Goal: Transaction & Acquisition: Register for event/course

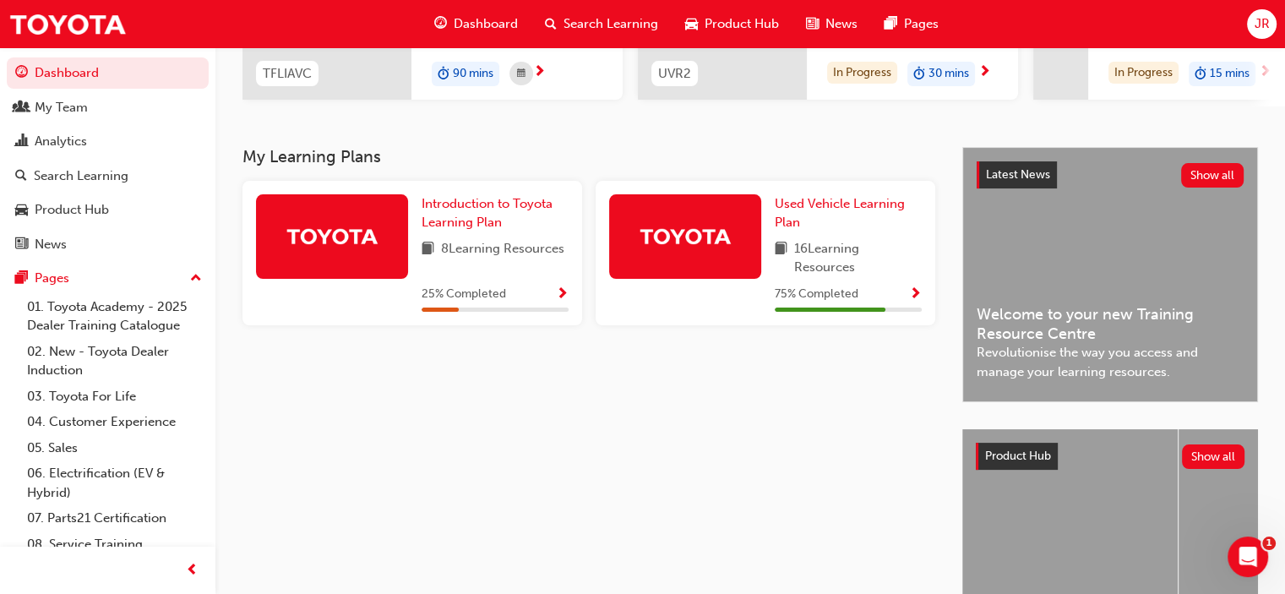
scroll to position [338, 0]
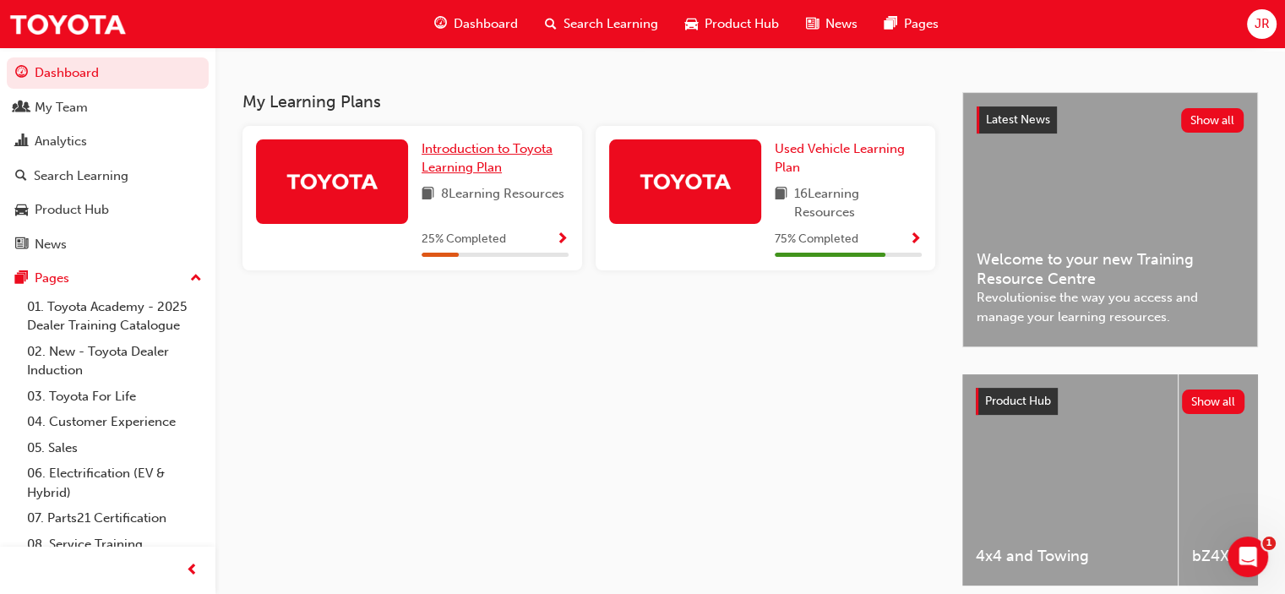
click at [466, 172] on span "Introduction to Toyota Learning Plan" at bounding box center [487, 158] width 131 height 35
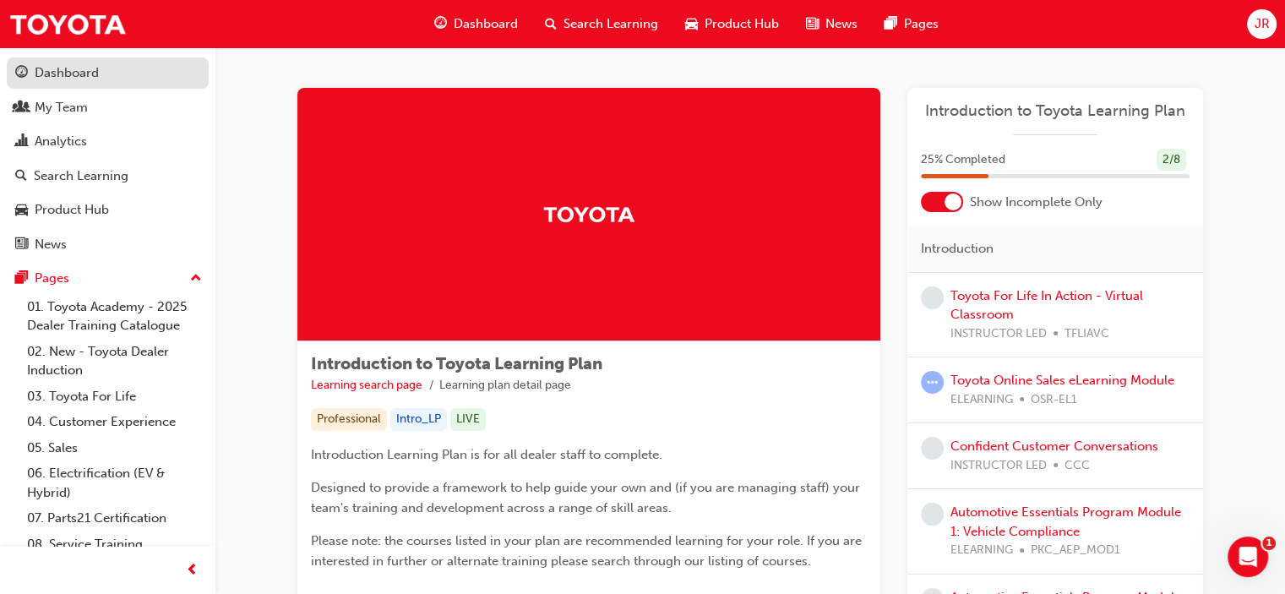
click at [78, 83] on div "Dashboard" at bounding box center [107, 73] width 185 height 21
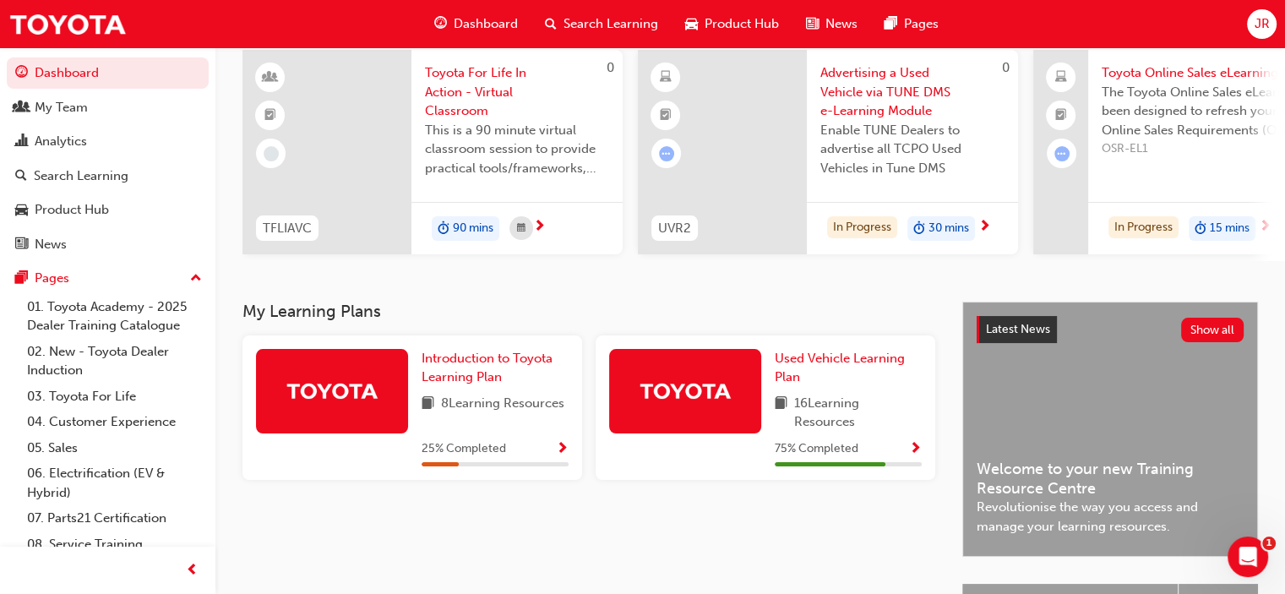
scroll to position [338, 0]
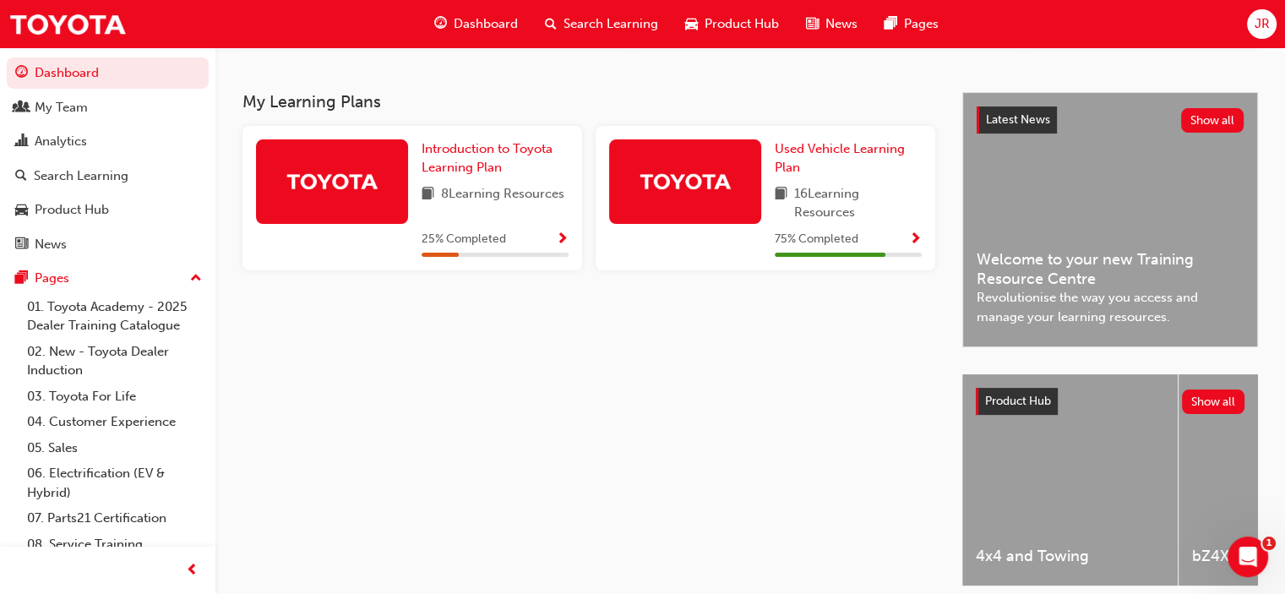
click at [568, 8] on div "Search Learning" at bounding box center [601, 24] width 140 height 35
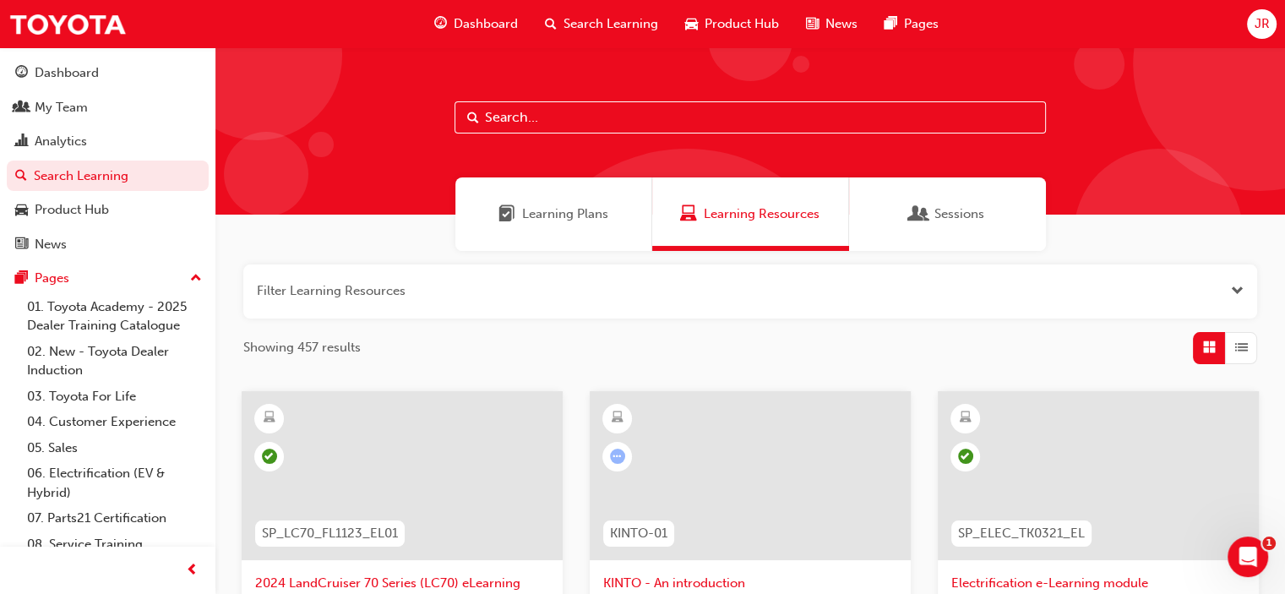
click at [500, 127] on input "text" at bounding box center [750, 117] width 591 height 32
type input "tfl"
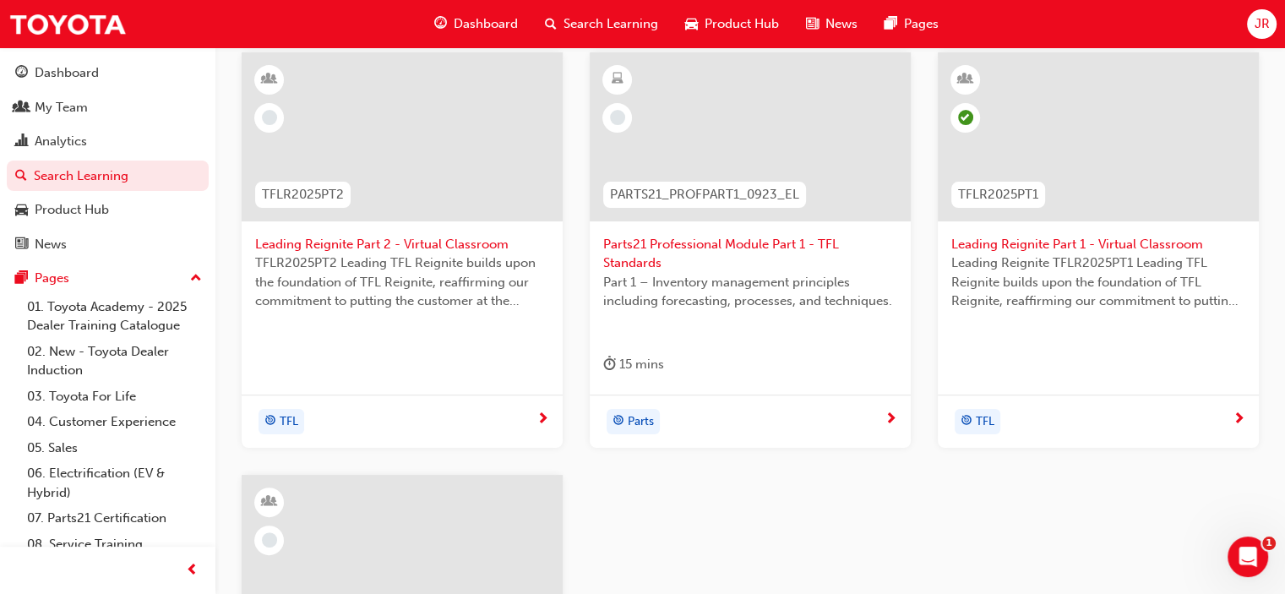
scroll to position [338, 0]
click at [412, 241] on span "Leading Reignite Part 2 - Virtual Classroom" at bounding box center [402, 245] width 294 height 19
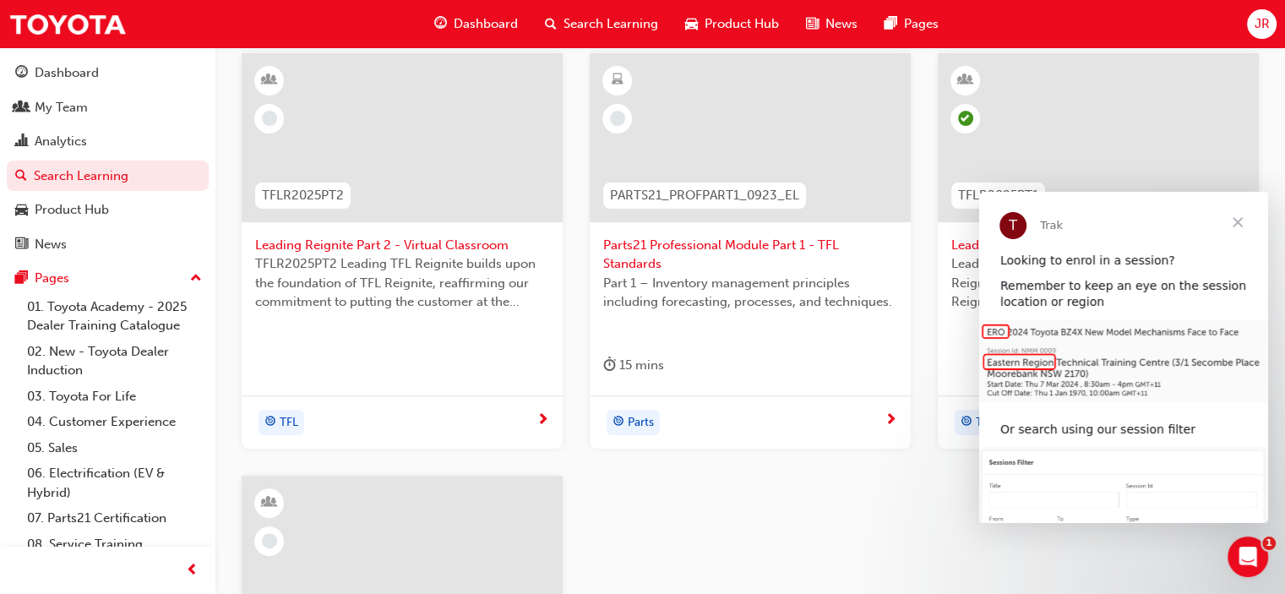
click at [958, 243] on span "Leading Reignite Part 1 - Virtual Classroom" at bounding box center [1098, 245] width 294 height 19
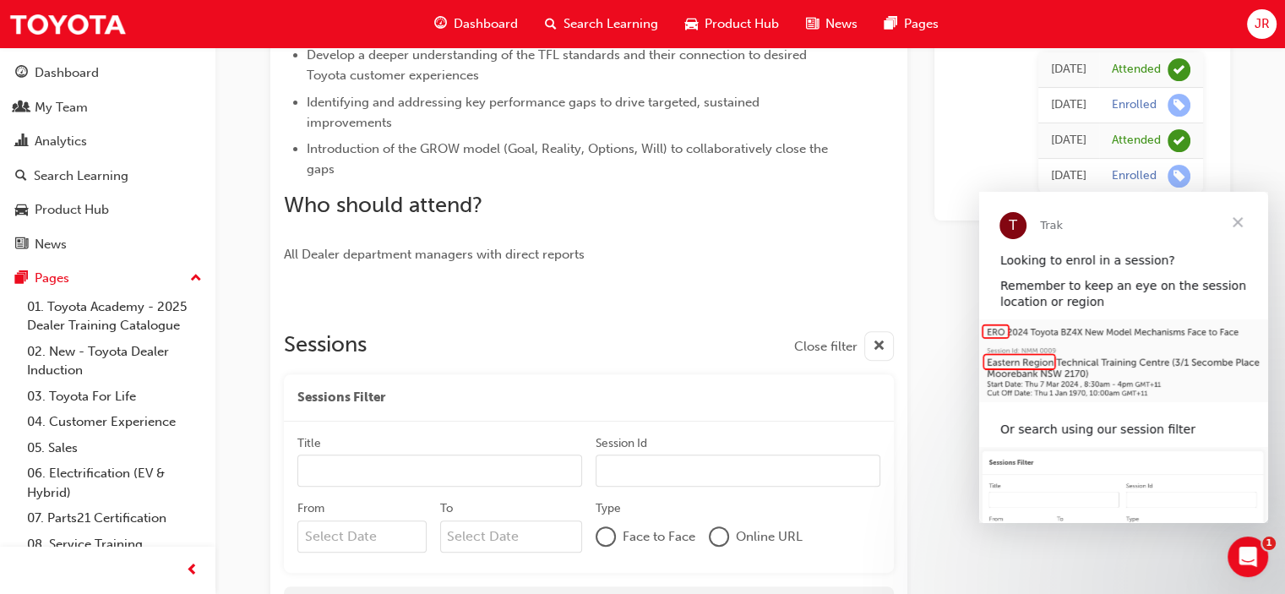
scroll to position [450, 0]
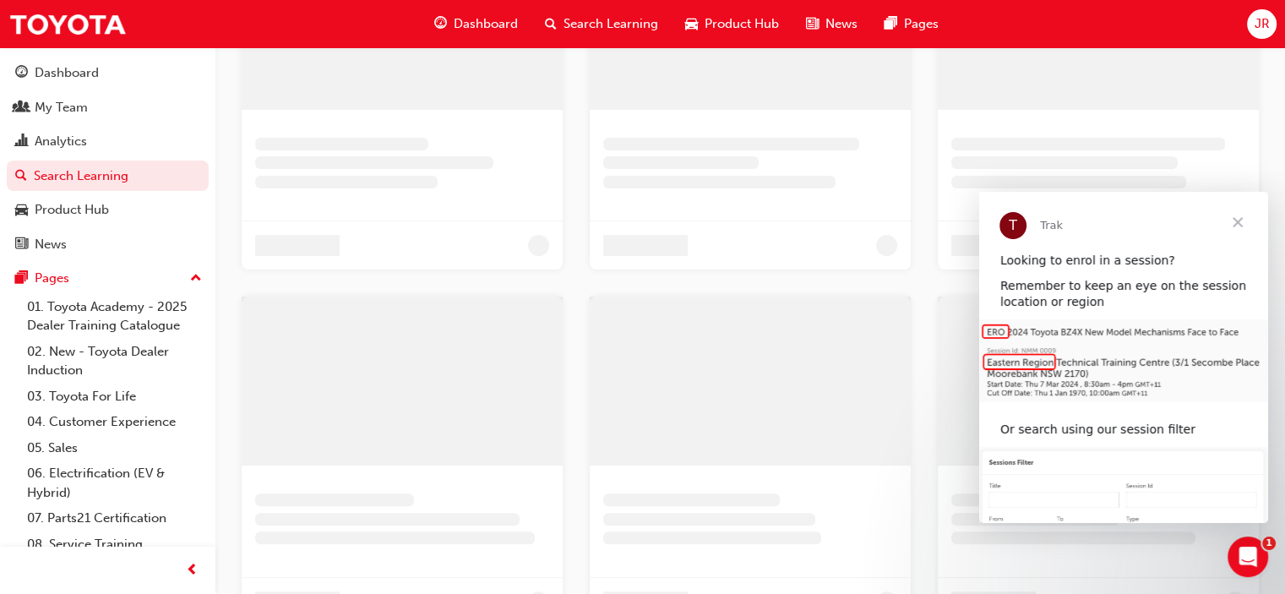
scroll to position [338, 0]
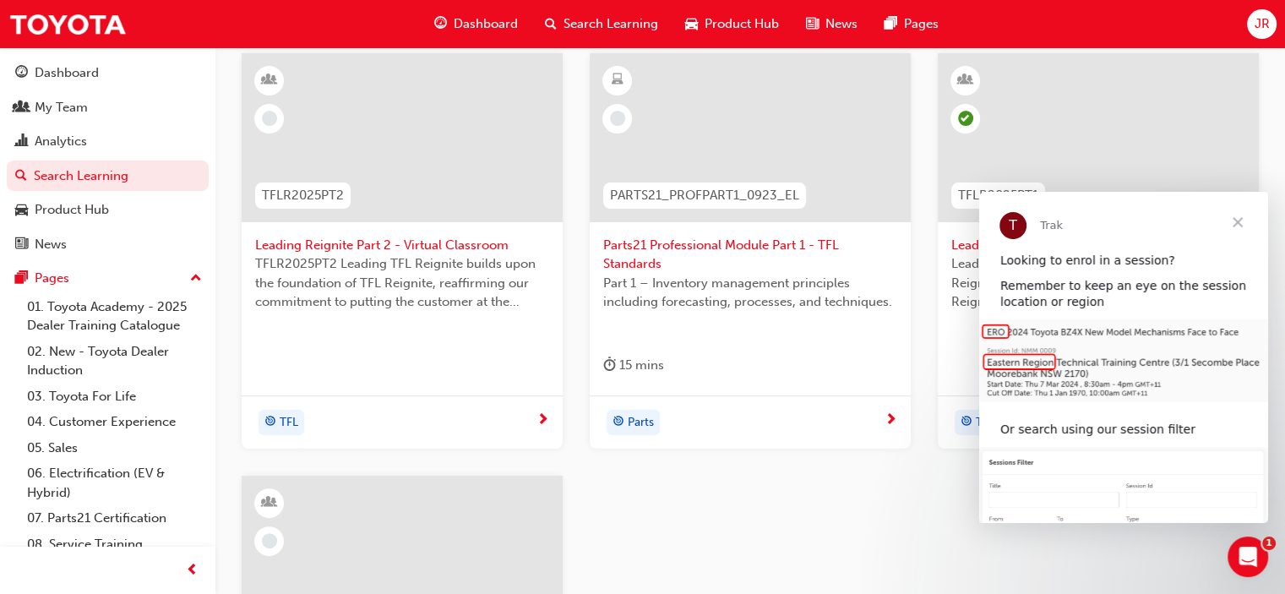
click at [483, 244] on span "Leading Reignite Part 2 - Virtual Classroom" at bounding box center [402, 245] width 294 height 19
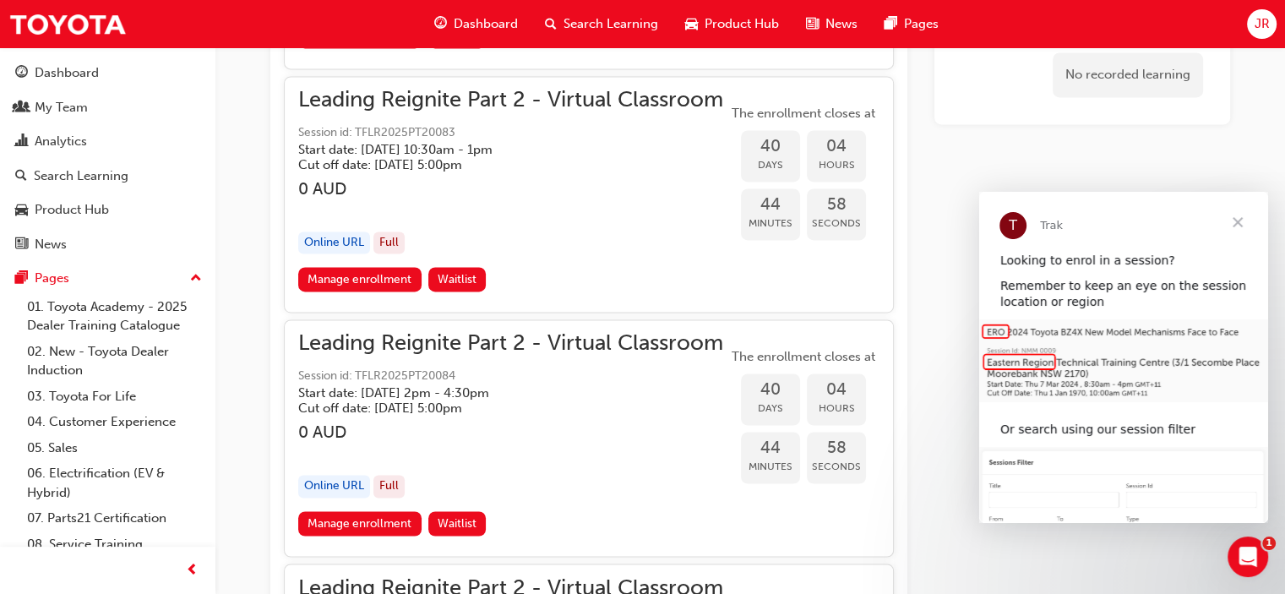
scroll to position [9383, 0]
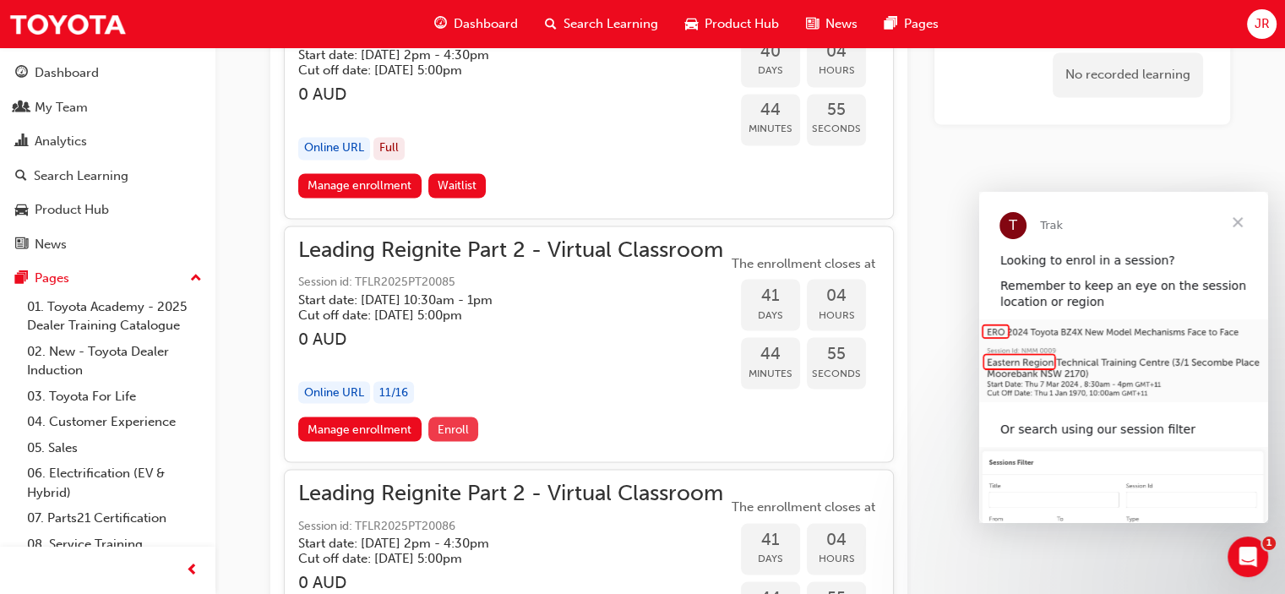
click at [450, 417] on button "Enroll" at bounding box center [453, 429] width 51 height 25
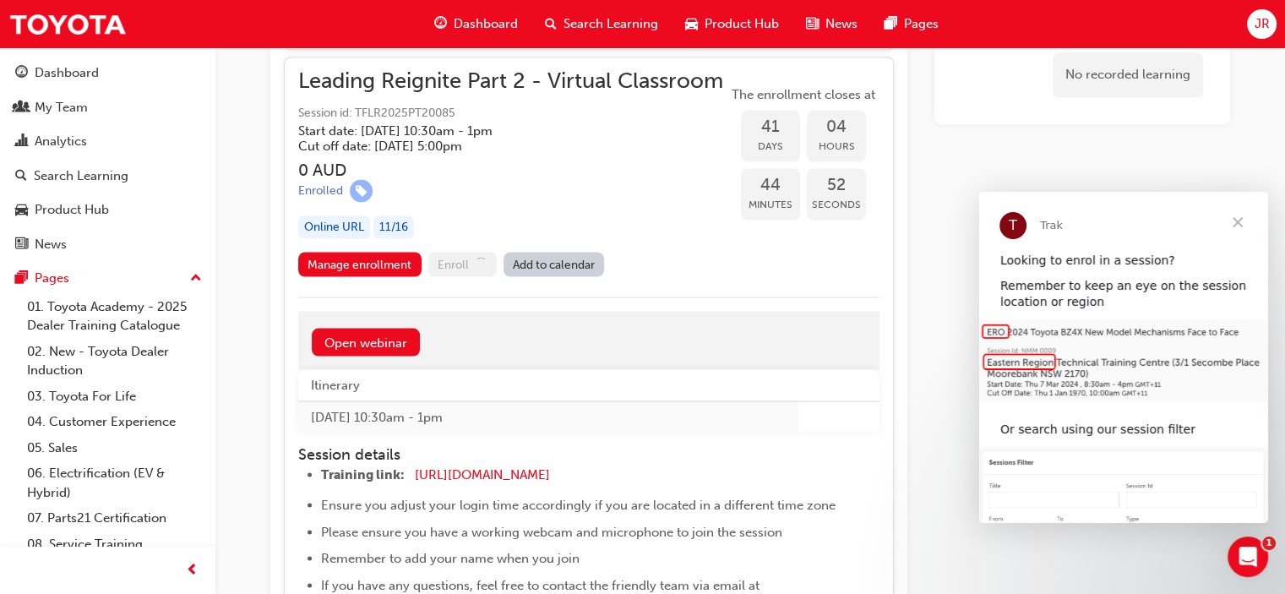
scroll to position [9630, 0]
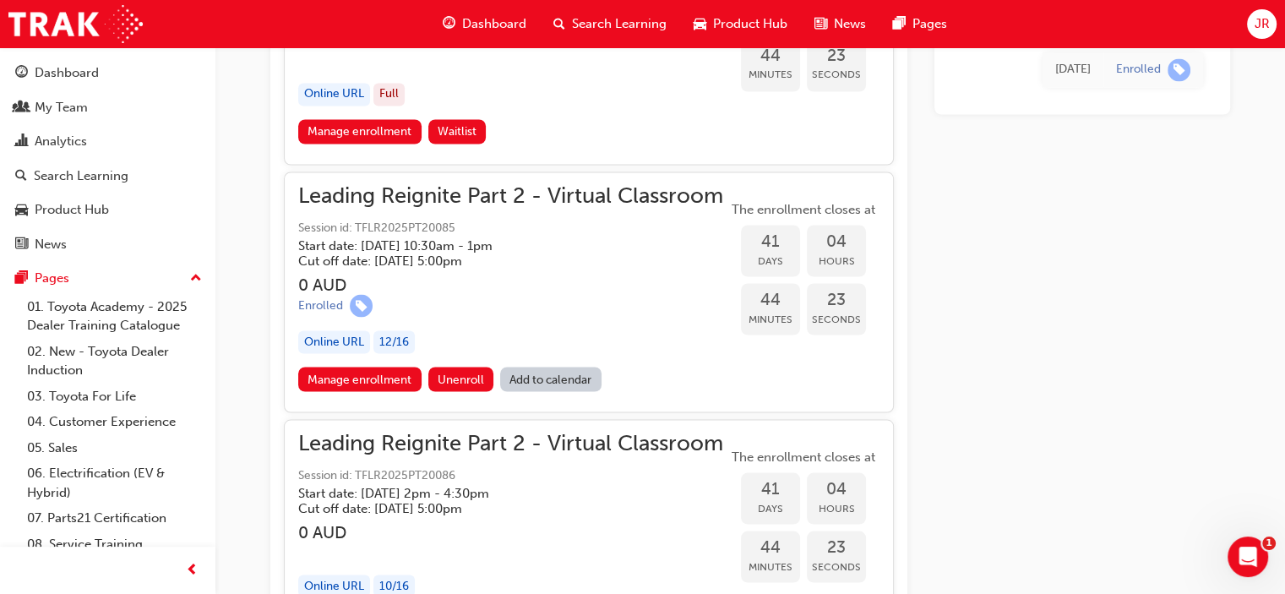
scroll to position [9436, 0]
click at [377, 368] on link "Manage enrollment" at bounding box center [359, 380] width 123 height 25
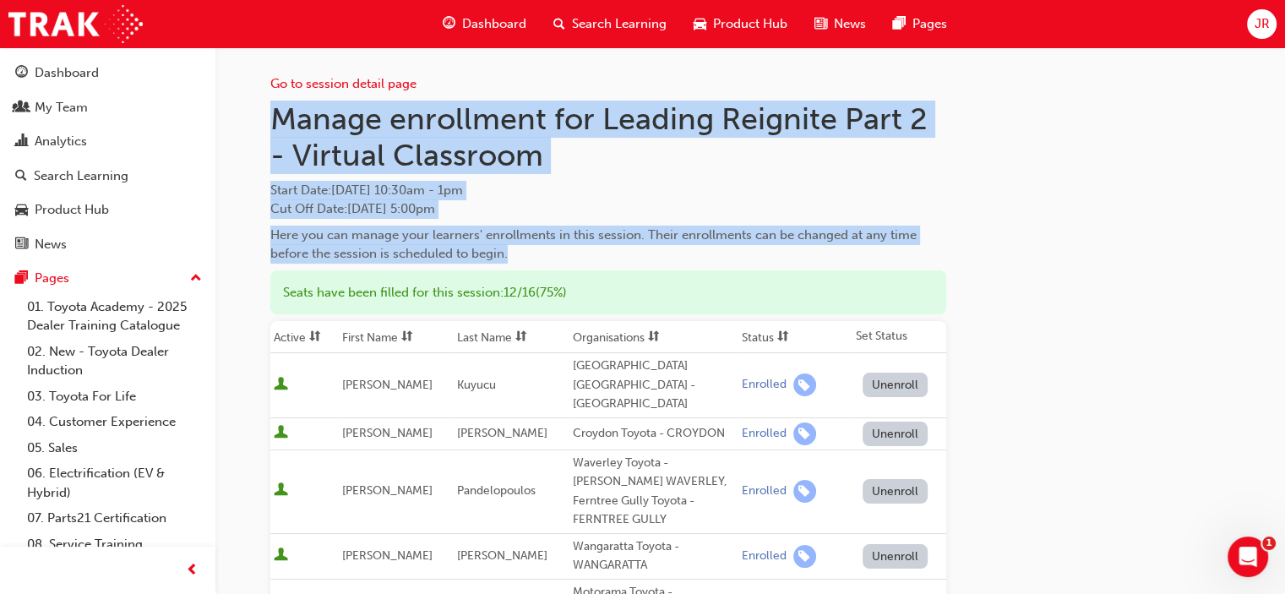
drag, startPoint x: 272, startPoint y: 123, endPoint x: 700, endPoint y: 246, distance: 445.0
click at [700, 246] on div "Manage enrollment for Leading Reignite Part 2 - Virtual Classroom Start Date : …" at bounding box center [608, 182] width 676 height 163
copy div "Manage enrollment for Leading Reignite Part 2 - Virtual Classroom Start Date : …"
click at [842, 135] on h1 "Manage enrollment for Leading Reignite Part 2 - Virtual Classroom" at bounding box center [608, 138] width 676 height 74
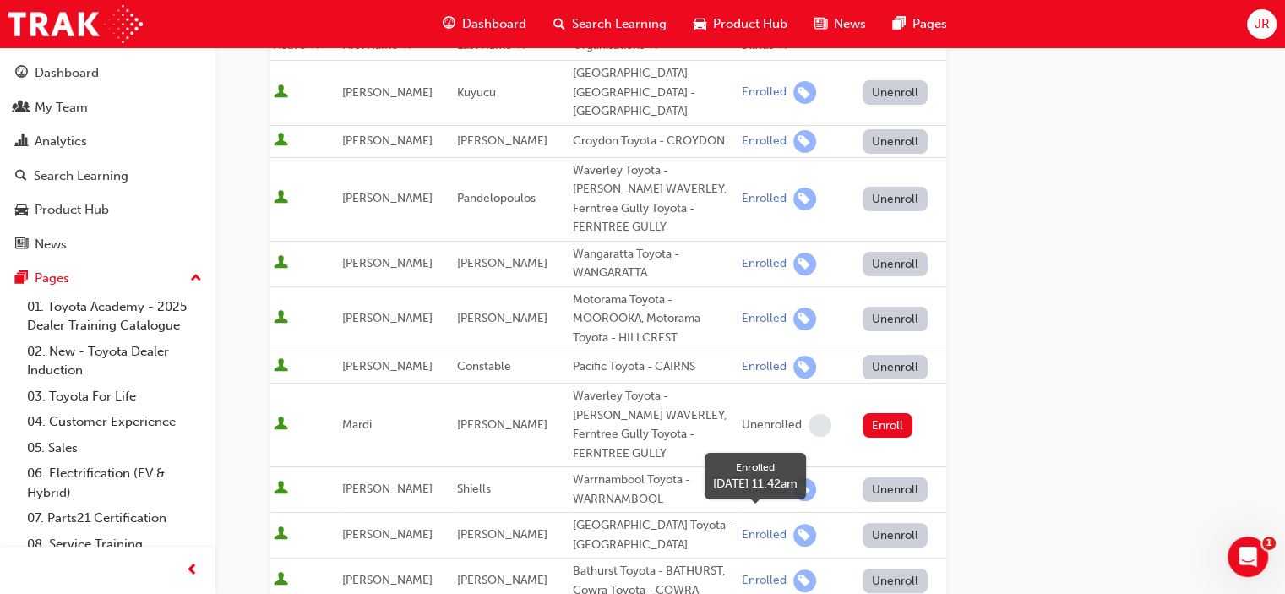
scroll to position [253, 0]
